Goal: Task Accomplishment & Management: Manage account settings

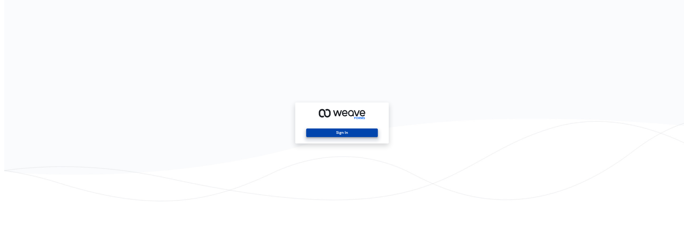
click at [358, 131] on button "Sign In" at bounding box center [341, 132] width 71 height 9
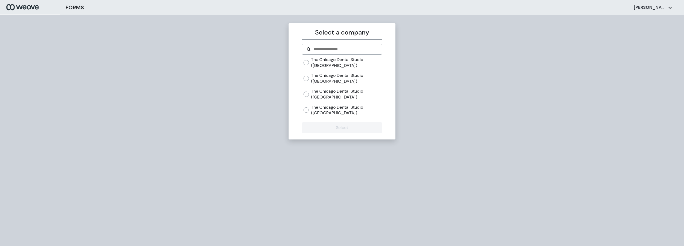
click at [306, 82] on div "The Chicago Dental Studio ([GEOGRAPHIC_DATA])" at bounding box center [342, 77] width 78 height 11
click at [324, 126] on button "Select" at bounding box center [342, 127] width 80 height 11
